Goal: Information Seeking & Learning: Learn about a topic

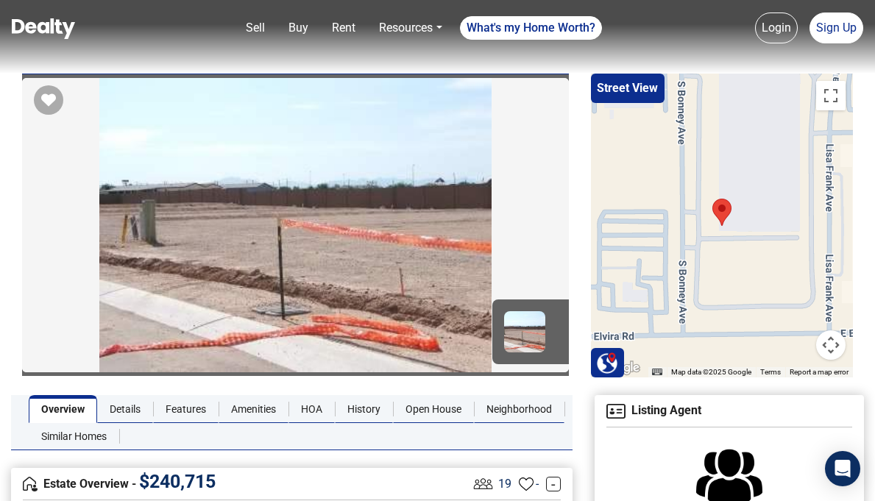
click at [93, 434] on link "Similar Homes" at bounding box center [74, 437] width 91 height 28
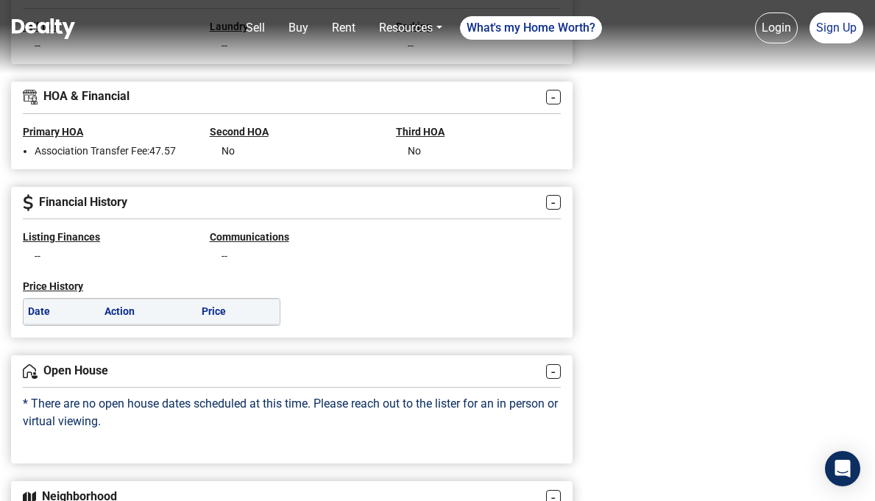
scroll to position [1472, 0]
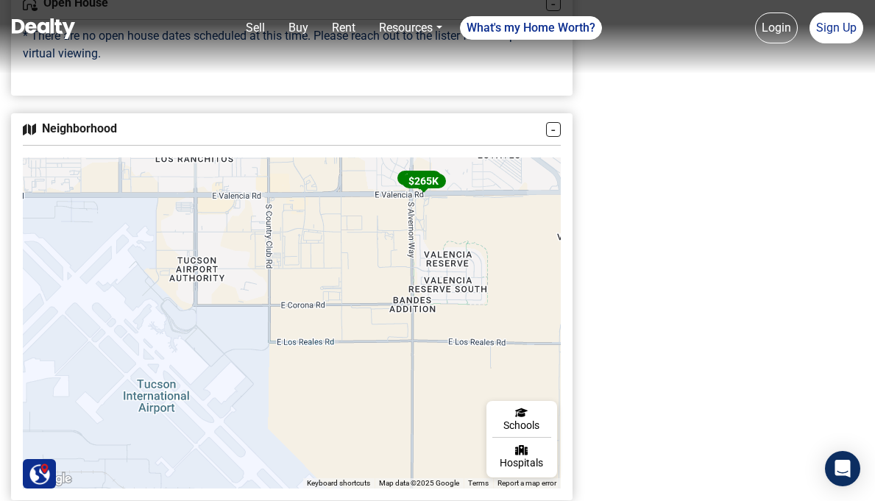
click at [426, 187] on span "$ 265K" at bounding box center [424, 181] width 30 height 12
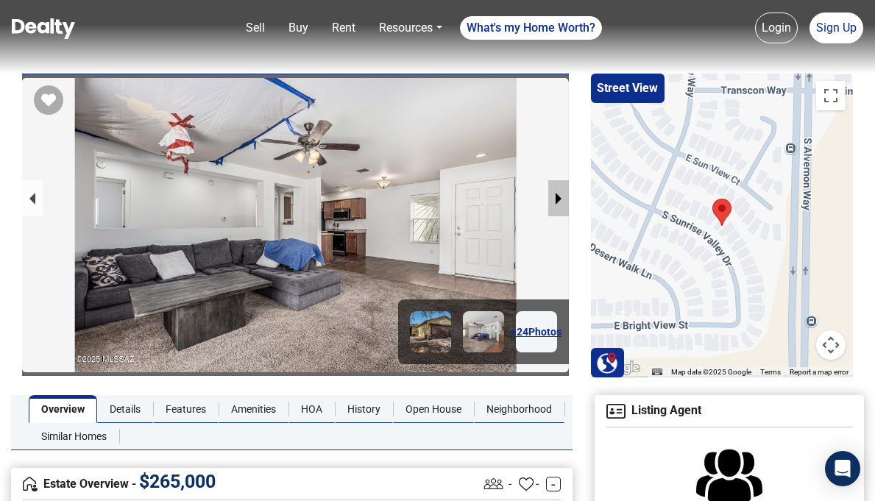
click at [561, 202] on button "next slide / item" at bounding box center [558, 198] width 21 height 36
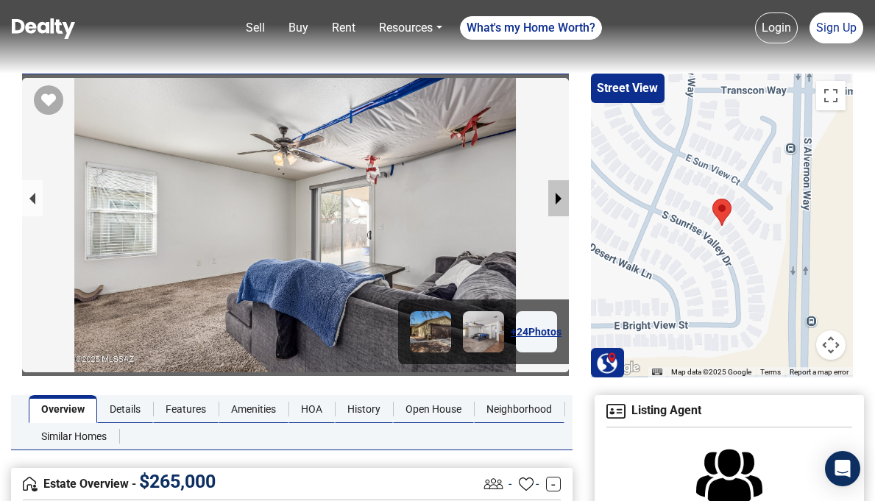
click at [561, 202] on button "next slide / item" at bounding box center [558, 198] width 21 height 36
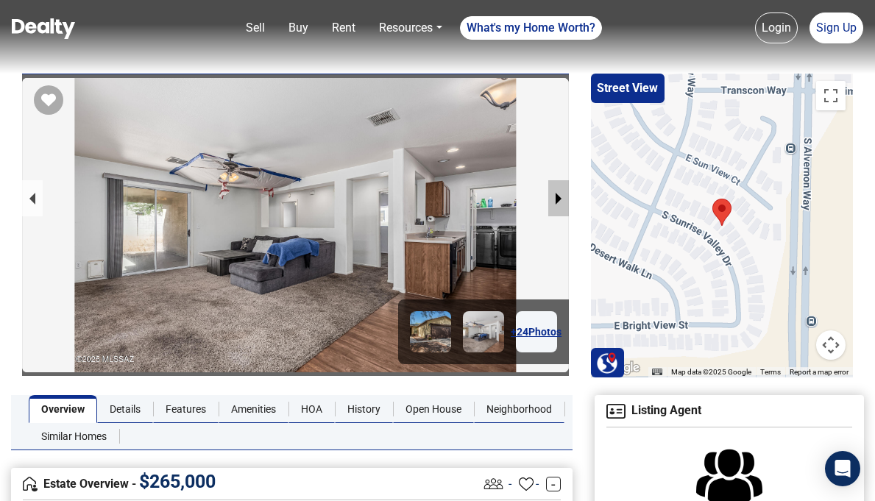
click at [561, 202] on button "next slide / item" at bounding box center [558, 198] width 21 height 36
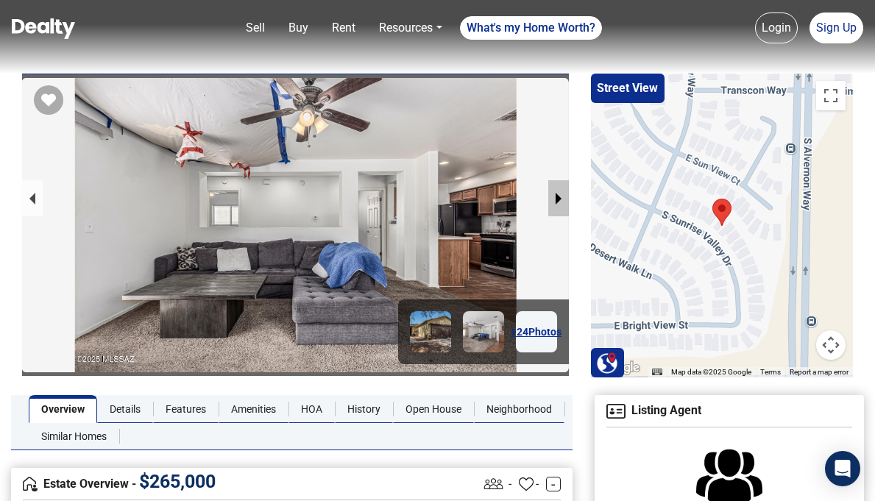
click at [561, 202] on button "next slide / item" at bounding box center [558, 198] width 21 height 36
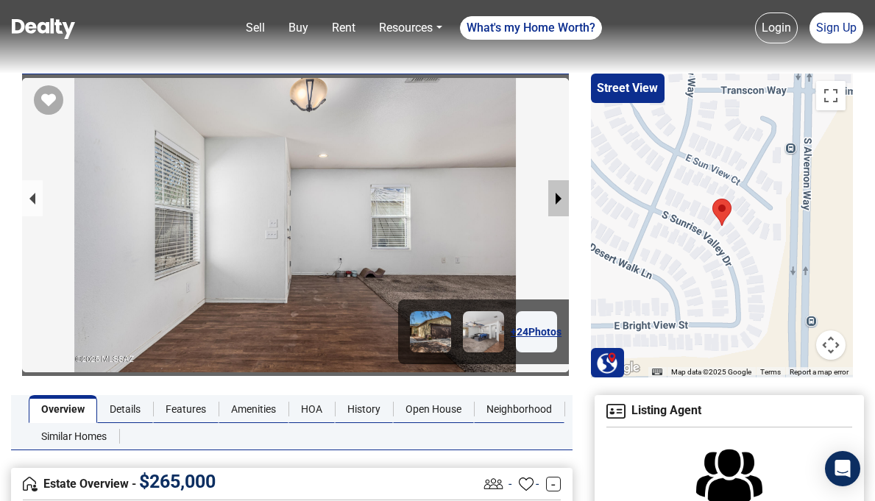
click at [561, 202] on button "next slide / item" at bounding box center [558, 198] width 21 height 36
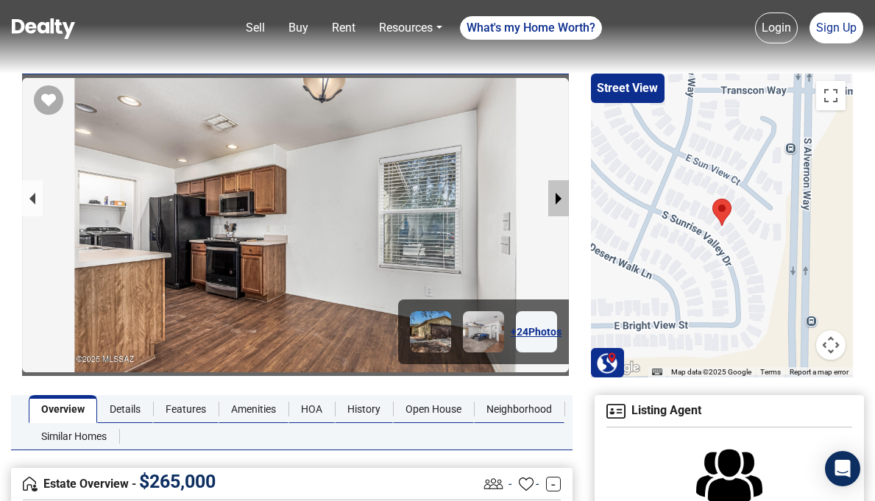
click at [561, 202] on button "next slide / item" at bounding box center [558, 198] width 21 height 36
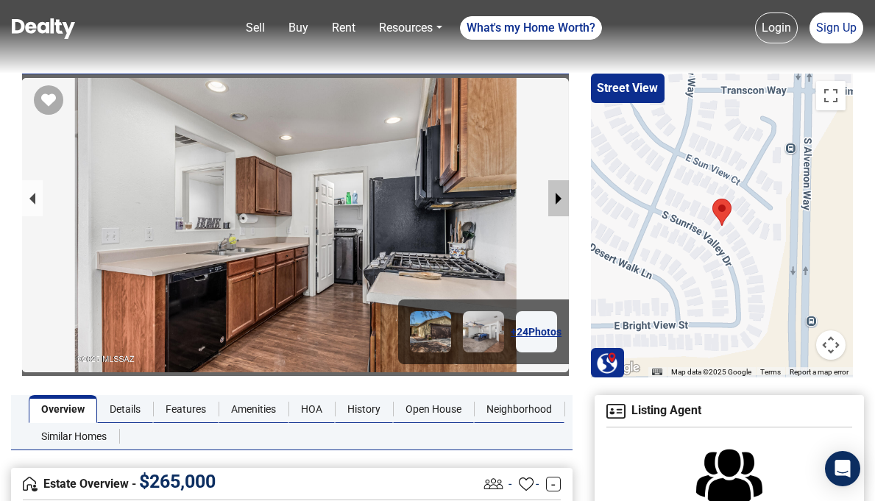
click at [561, 202] on button "next slide / item" at bounding box center [558, 198] width 21 height 36
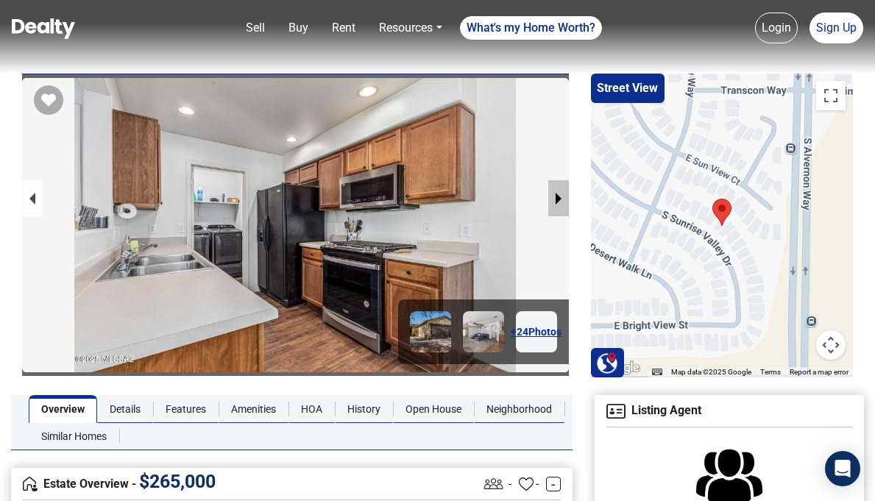
click at [561, 202] on button "next slide / item" at bounding box center [558, 198] width 21 height 36
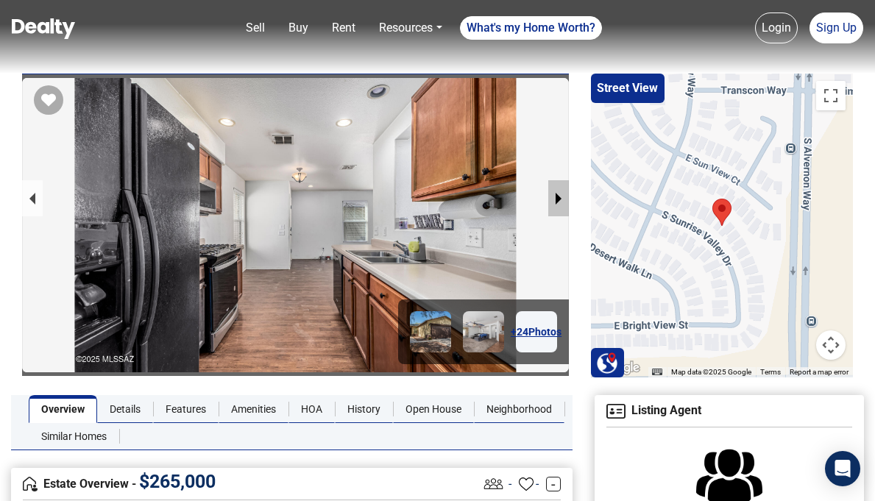
click at [561, 202] on button "next slide / item" at bounding box center [558, 198] width 21 height 36
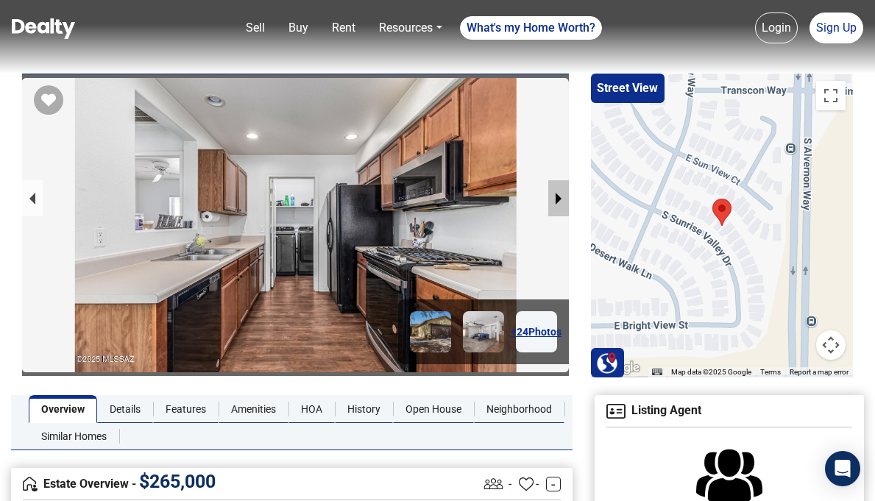
click at [561, 202] on button "next slide / item" at bounding box center [558, 198] width 21 height 36
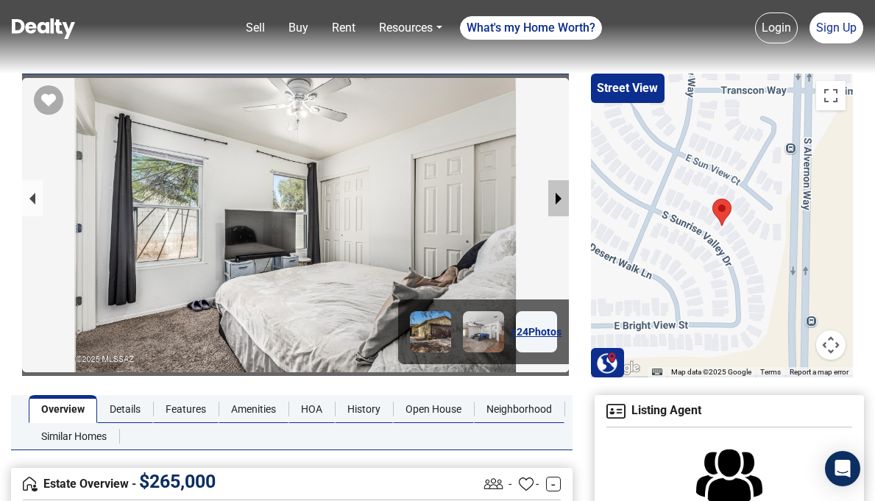
click at [558, 200] on button "next slide / item" at bounding box center [558, 198] width 21 height 36
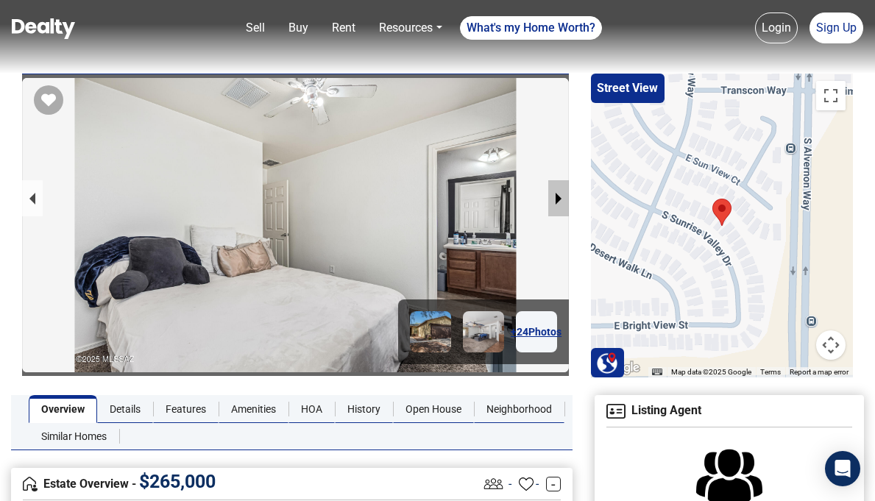
click at [558, 200] on button "next slide / item" at bounding box center [558, 198] width 21 height 36
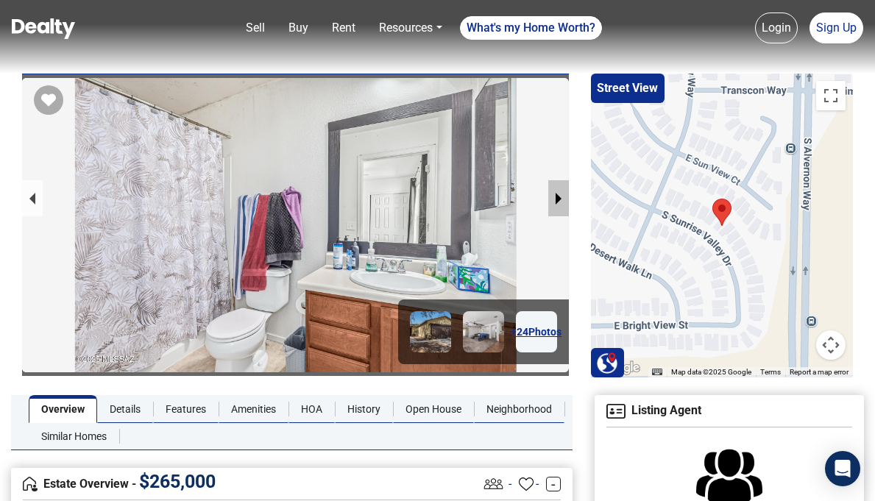
click at [558, 200] on button "next slide / item" at bounding box center [558, 198] width 21 height 36
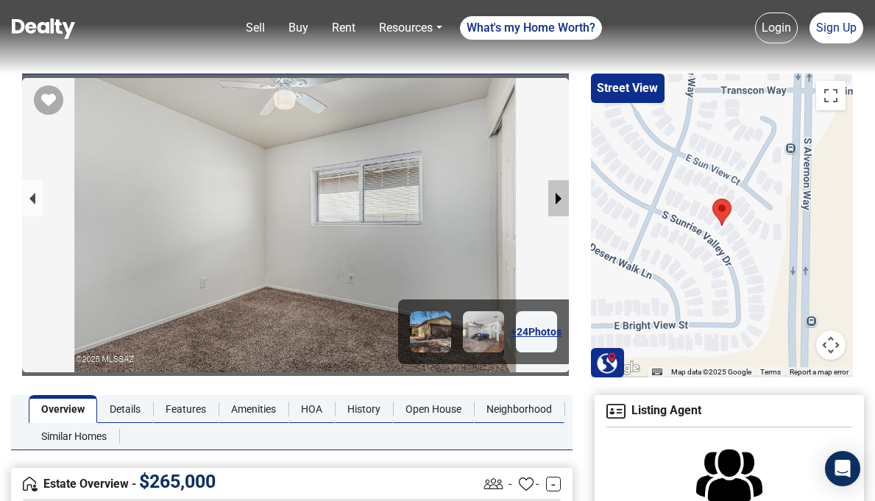
click at [558, 200] on button "next slide / item" at bounding box center [558, 198] width 21 height 36
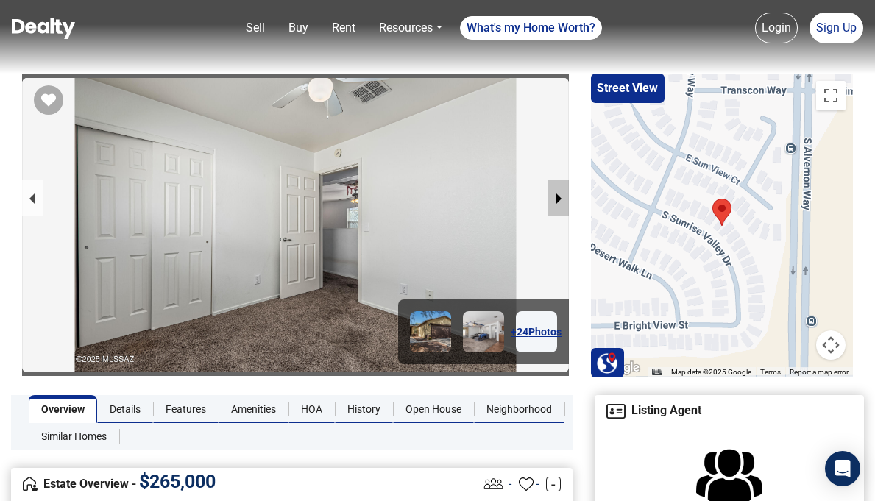
click at [558, 200] on button "next slide / item" at bounding box center [558, 198] width 21 height 36
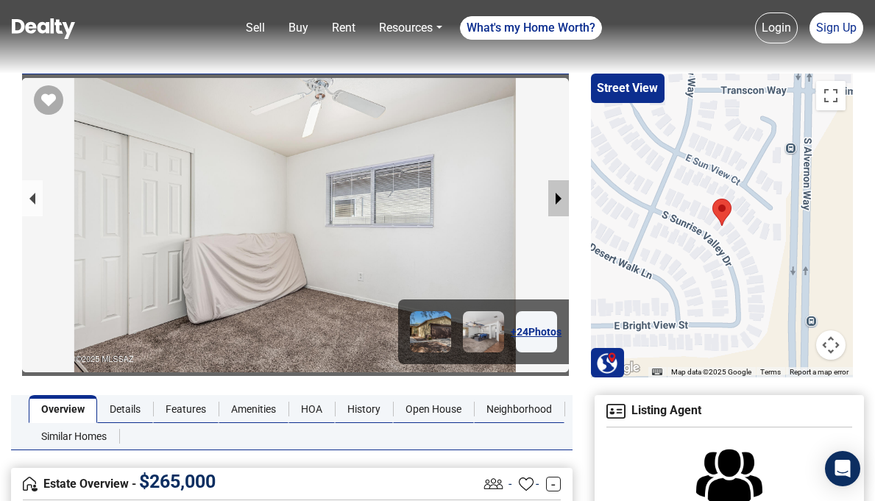
click at [558, 200] on button "next slide / item" at bounding box center [558, 198] width 21 height 36
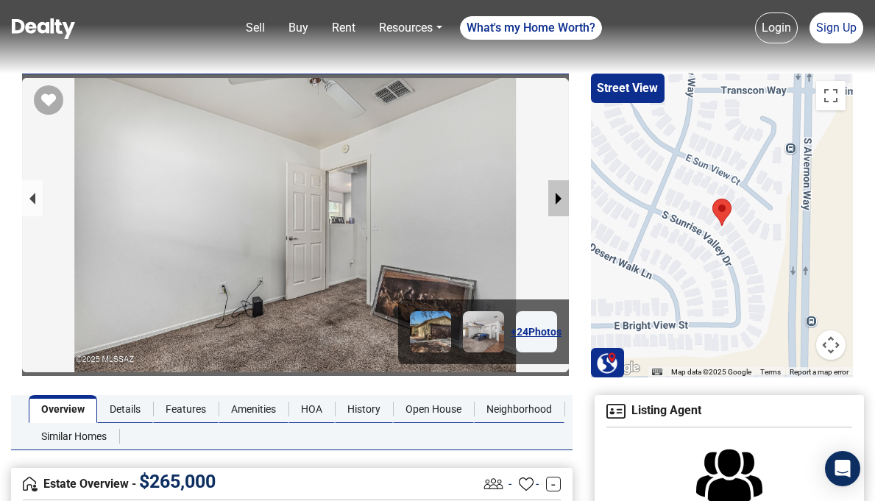
click at [558, 200] on button "next slide / item" at bounding box center [558, 198] width 21 height 36
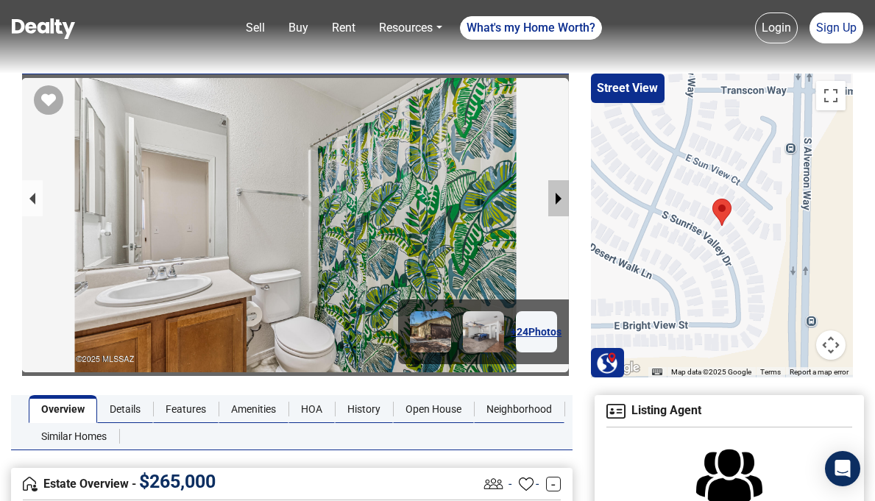
click at [558, 200] on button "next slide / item" at bounding box center [558, 198] width 21 height 36
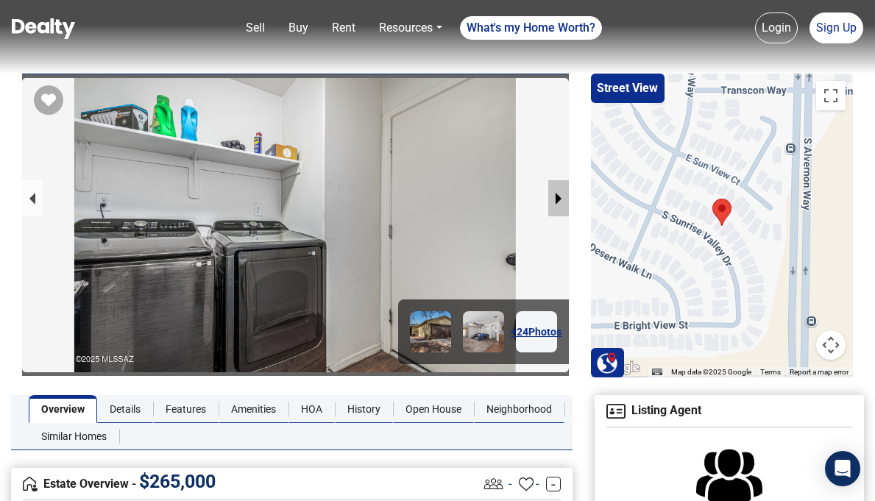
click at [558, 200] on button "next slide / item" at bounding box center [558, 198] width 21 height 36
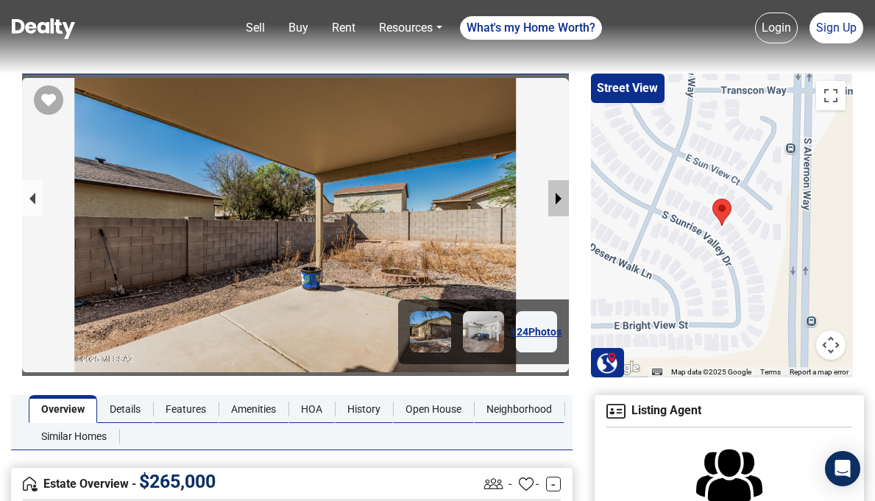
click at [558, 200] on button "next slide / item" at bounding box center [558, 198] width 21 height 36
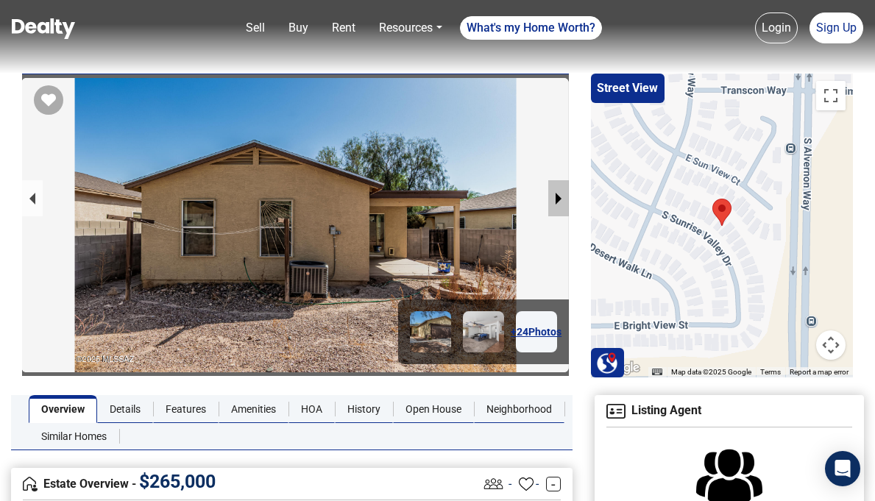
click at [558, 200] on button "next slide / item" at bounding box center [558, 198] width 21 height 36
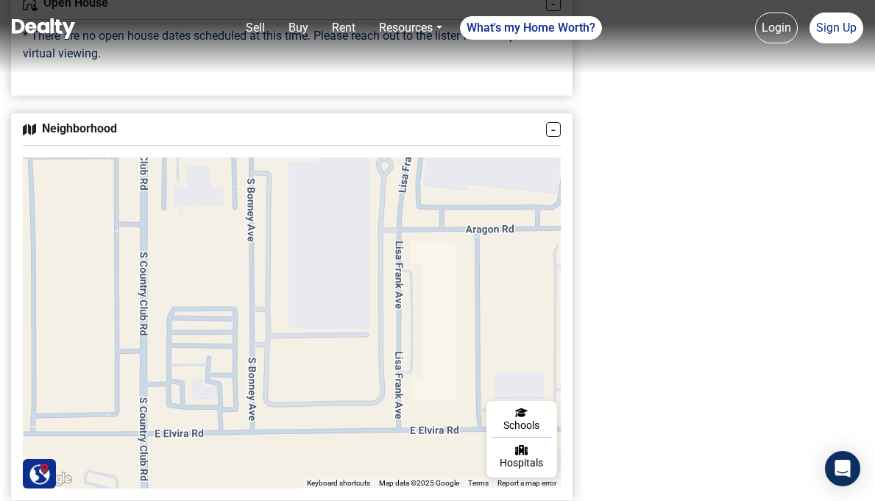
scroll to position [1399, 0]
